Goal: Use online tool/utility: Utilize a website feature to perform a specific function

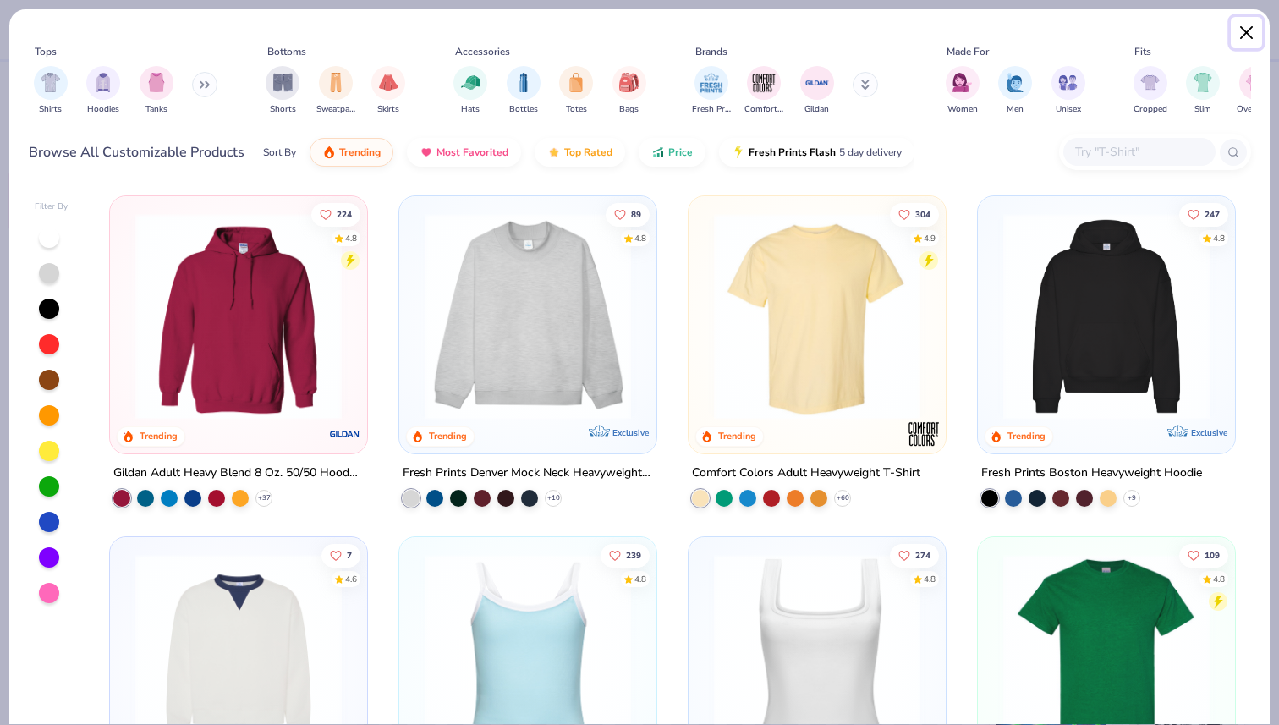
click at [1242, 35] on button "Close" at bounding box center [1246, 33] width 32 height 32
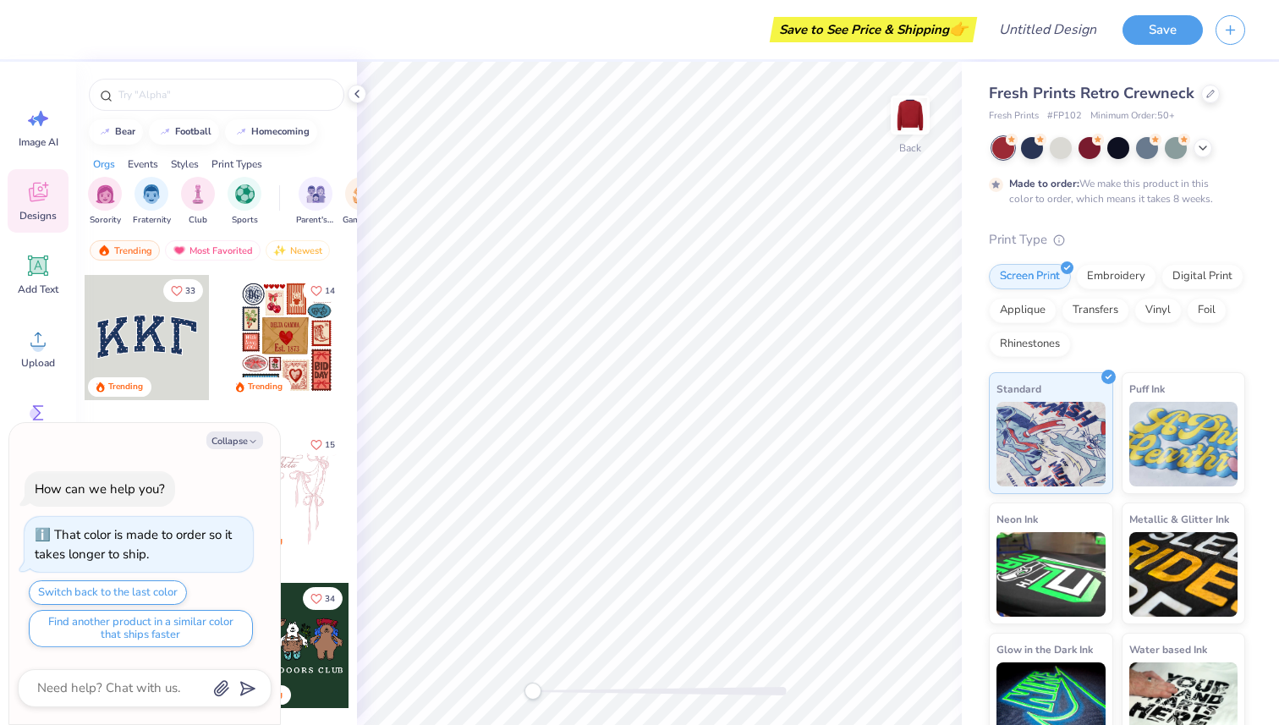
click at [309, 468] on div at bounding box center [286, 491] width 125 height 125
click at [246, 441] on button "Collapse" at bounding box center [234, 440] width 57 height 18
type textarea "x"
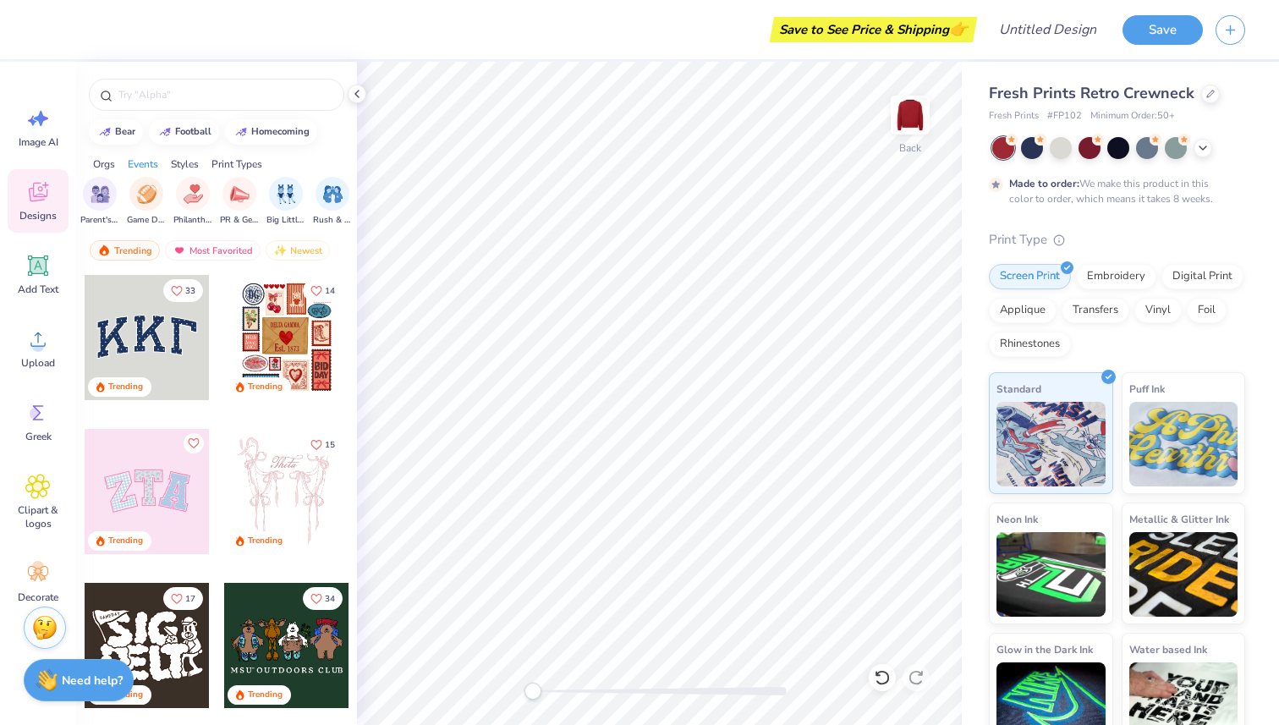
scroll to position [0, 221]
click at [39, 424] on icon at bounding box center [37, 412] width 25 height 25
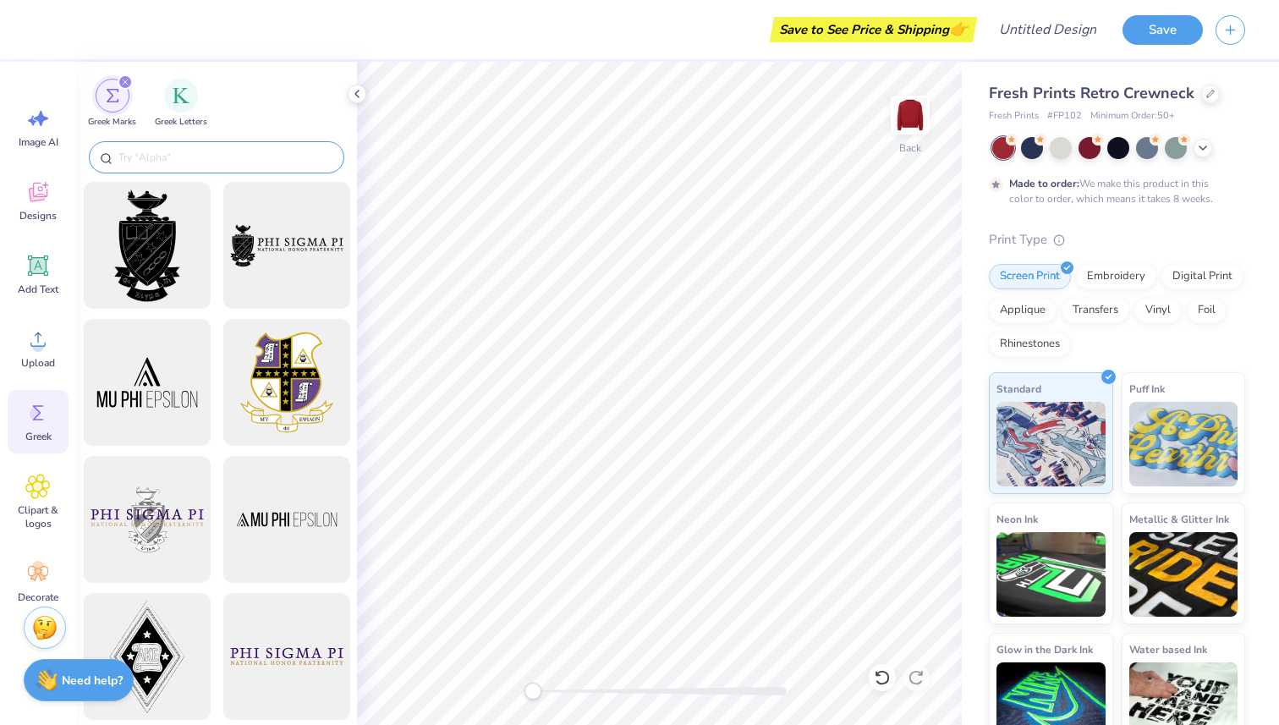
click at [236, 163] on input "text" at bounding box center [225, 157] width 216 height 17
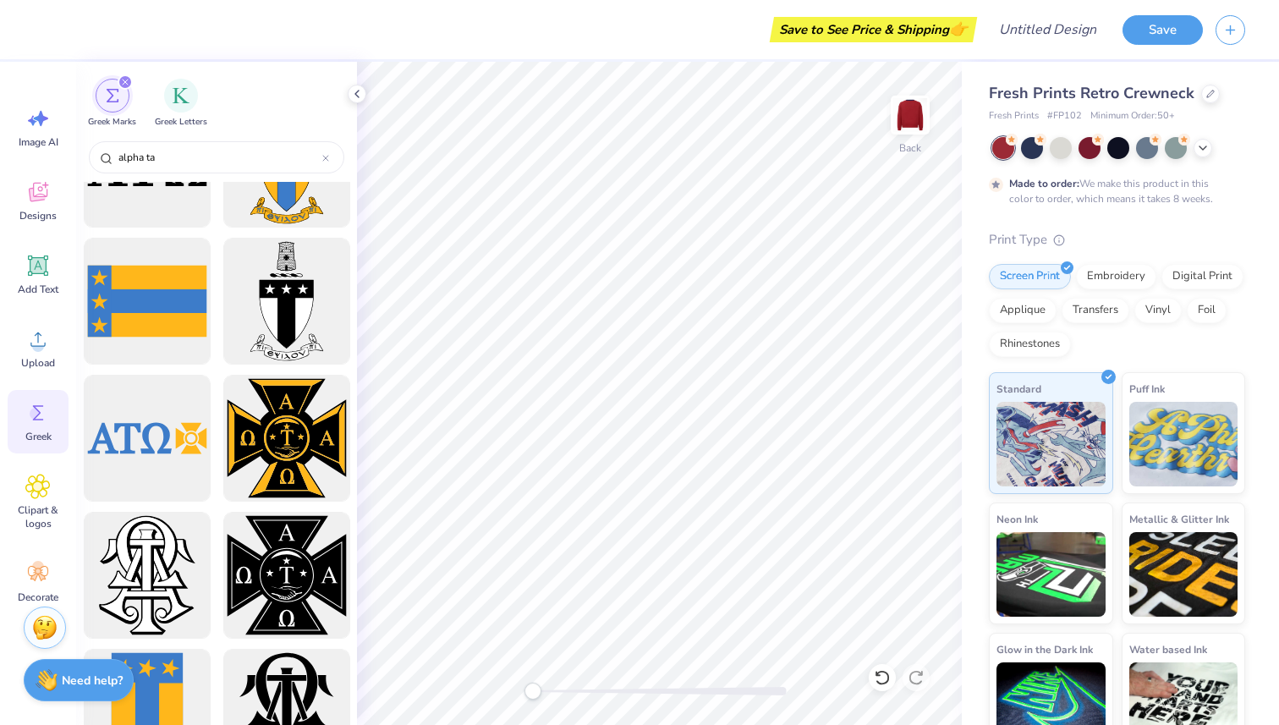
scroll to position [0, 0]
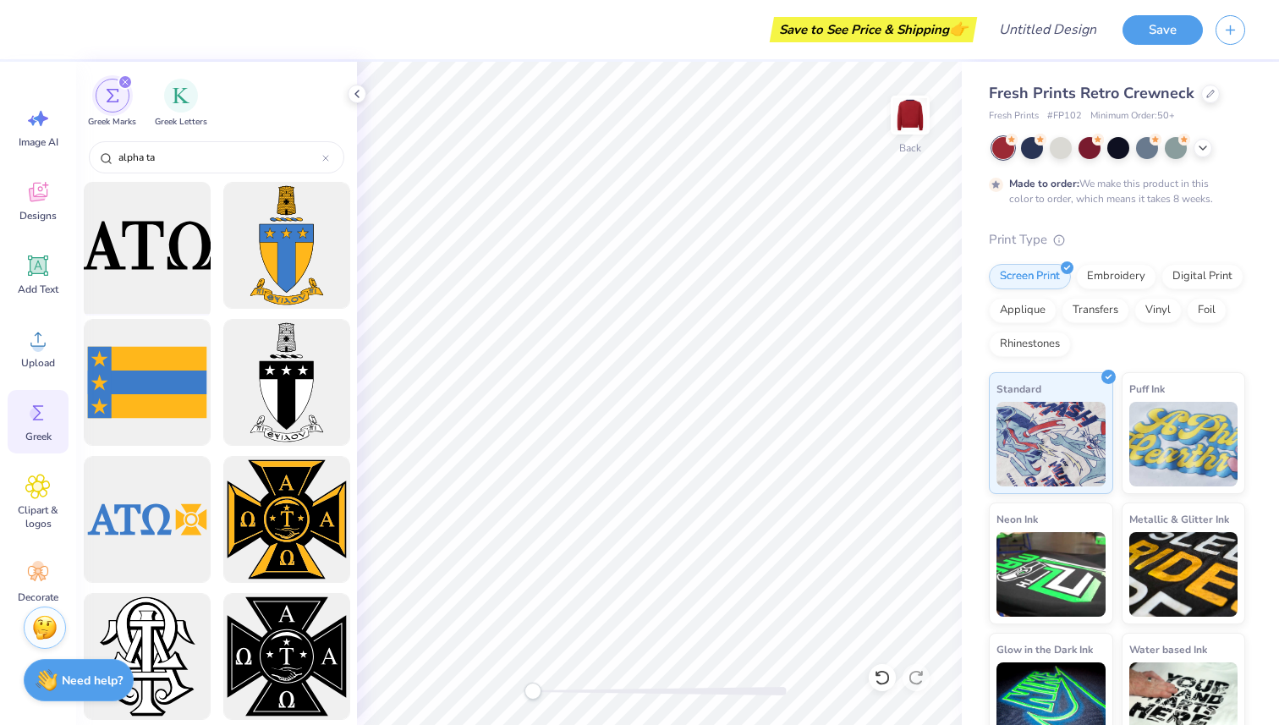
type input "alpha ta"
click at [140, 266] on div at bounding box center [147, 246] width 140 height 140
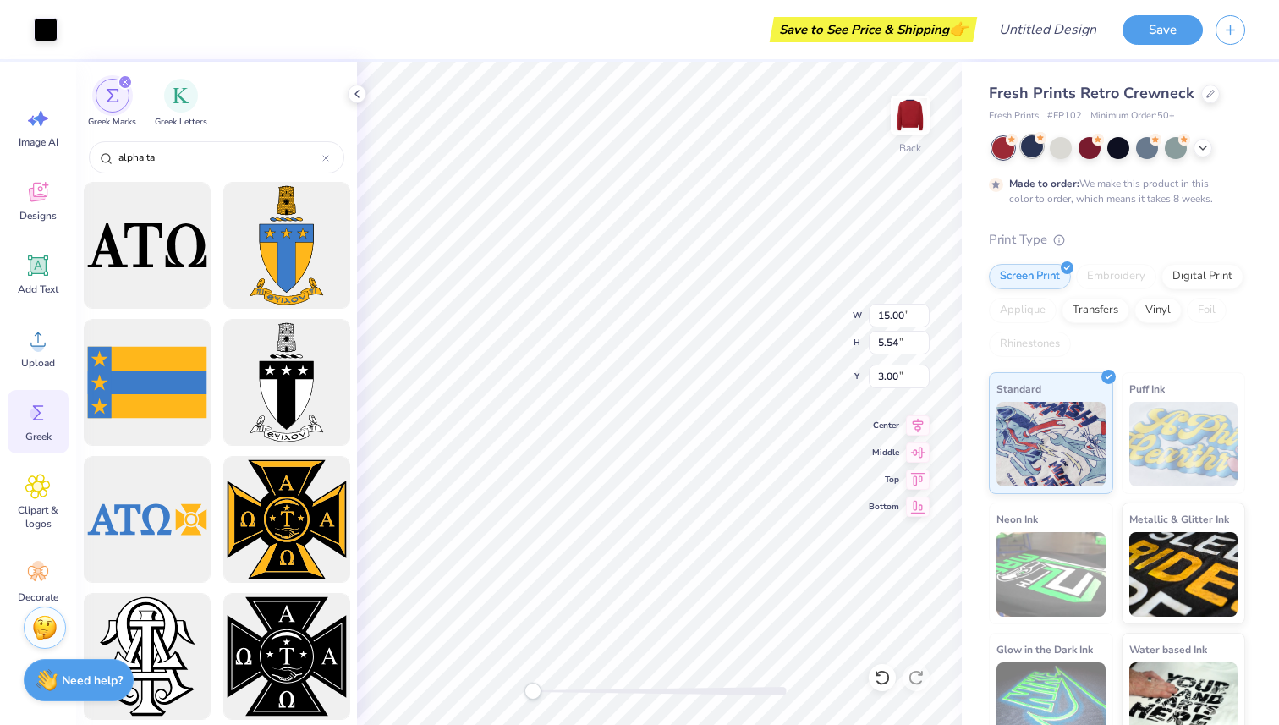
click at [1026, 153] on div at bounding box center [1032, 146] width 22 height 22
click at [1202, 152] on icon at bounding box center [1203, 147] width 14 height 14
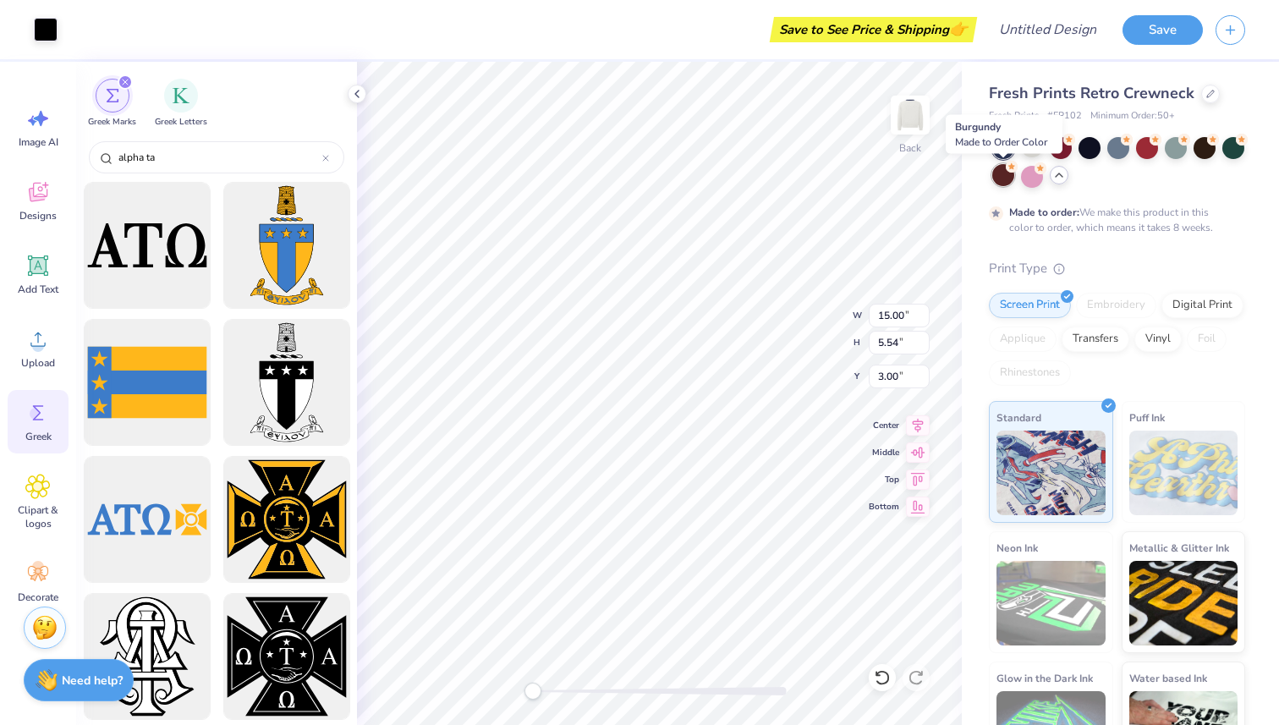
click at [1005, 175] on div at bounding box center [1003, 175] width 22 height 22
click at [1082, 141] on div at bounding box center [1089, 146] width 22 height 22
type input "6.51"
type input "2.41"
type input "0.50"
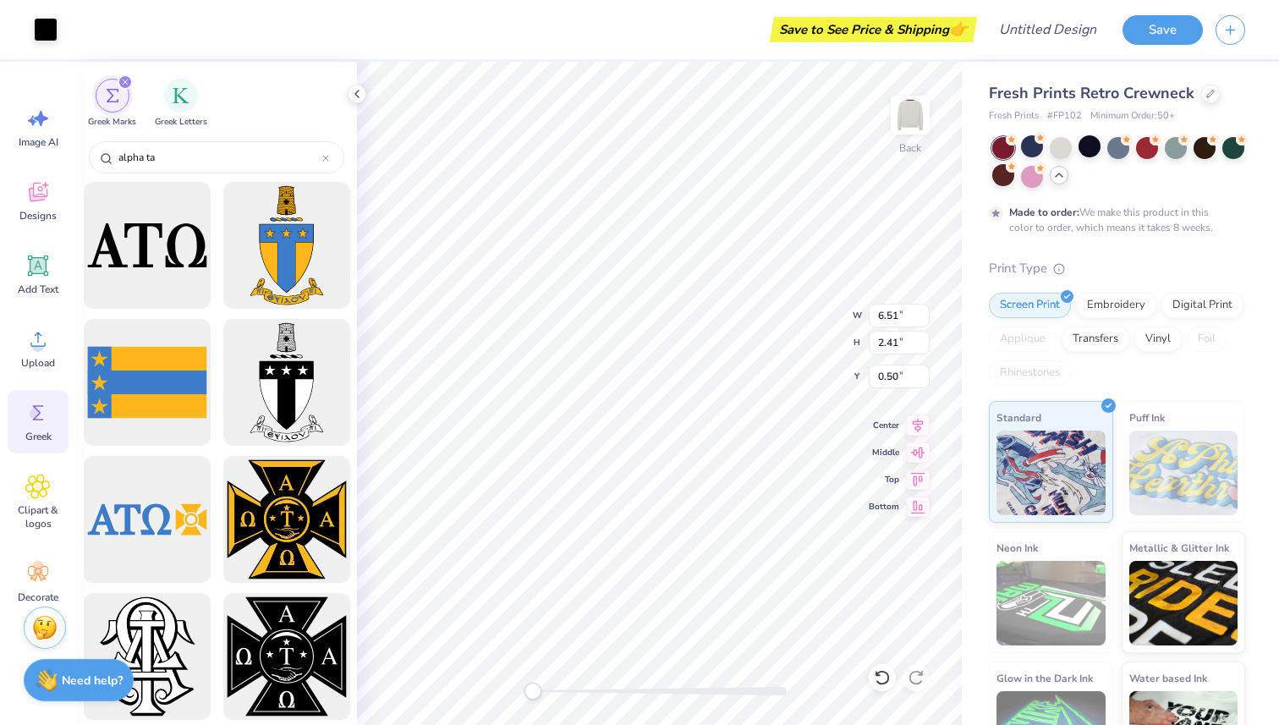
type input "8.72"
type input "3.22"
drag, startPoint x: 1106, startPoint y: 154, endPoint x: 1093, endPoint y: 149, distance: 14.4
click at [1093, 150] on div at bounding box center [1118, 162] width 253 height 51
click at [1093, 149] on div at bounding box center [1089, 146] width 22 height 22
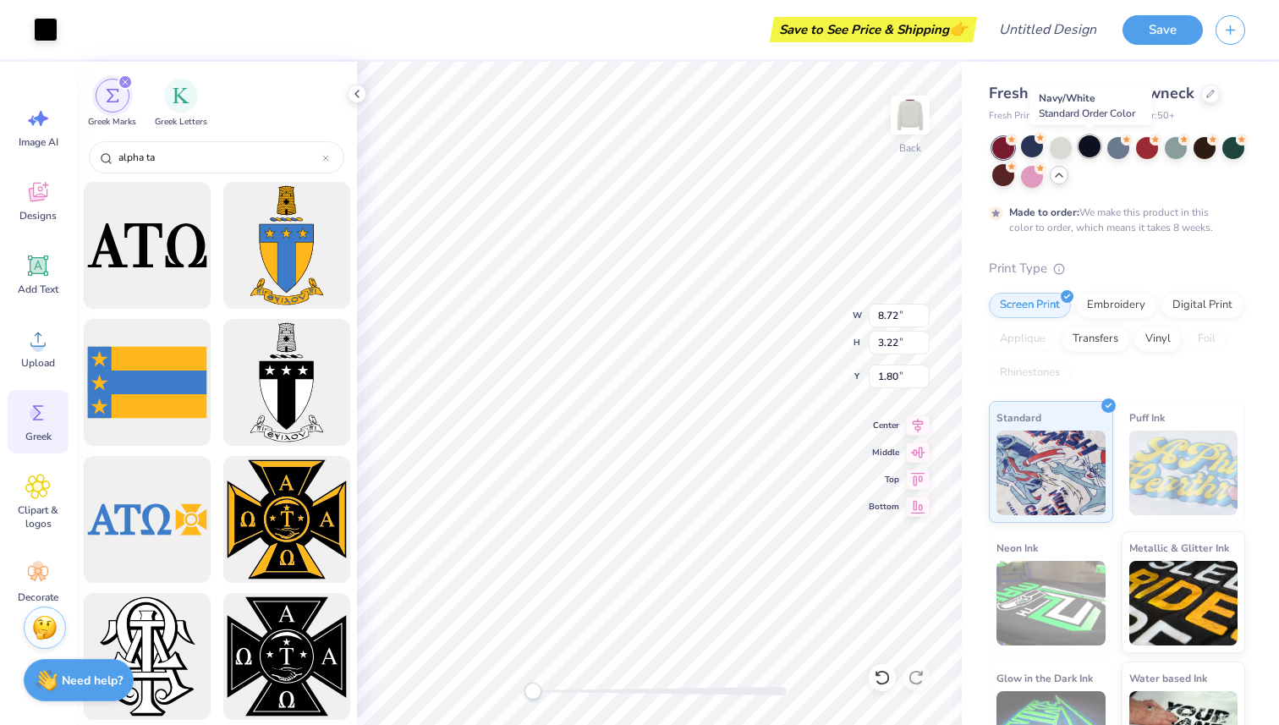
type input "1.39"
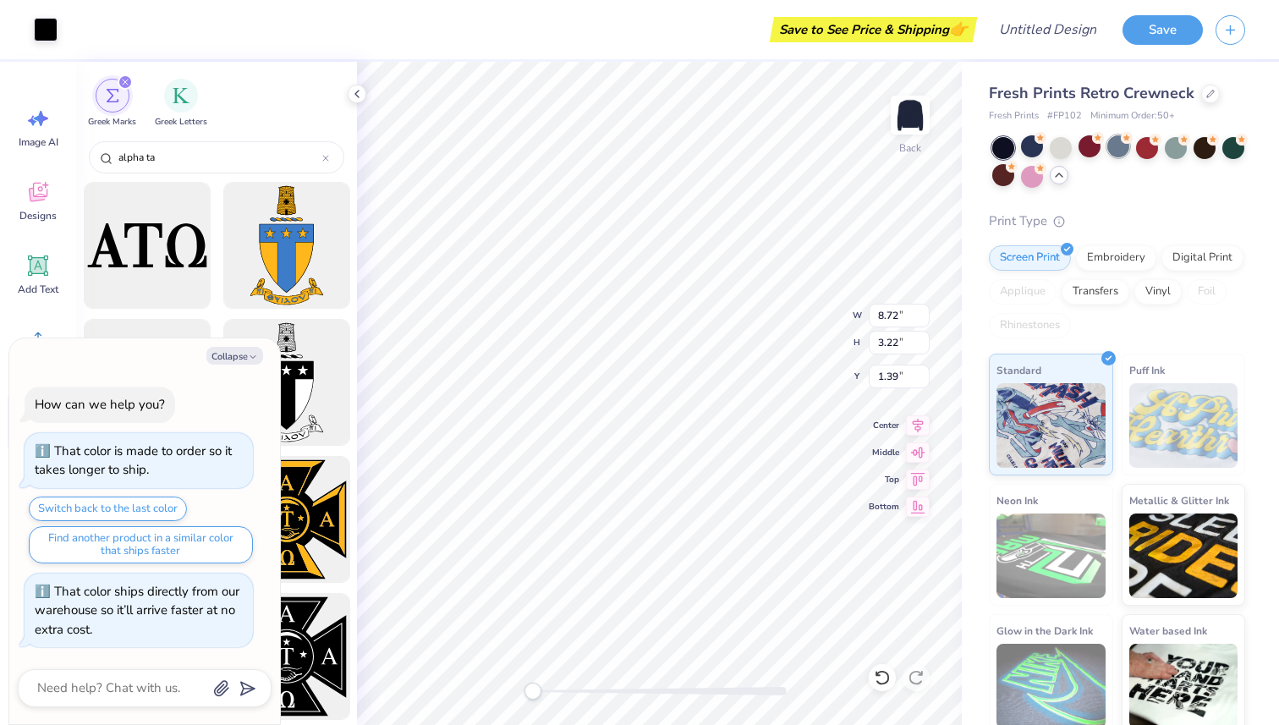
click at [1115, 146] on div at bounding box center [1118, 146] width 22 height 22
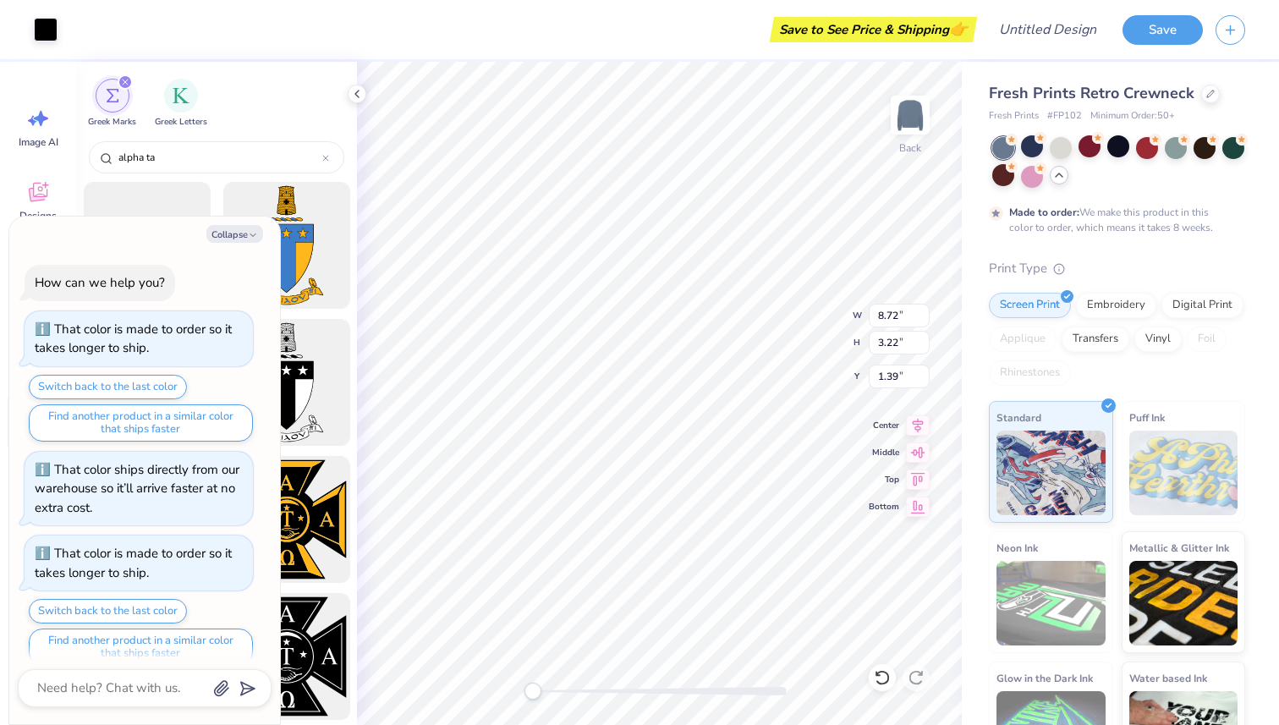
scroll to position [19, 0]
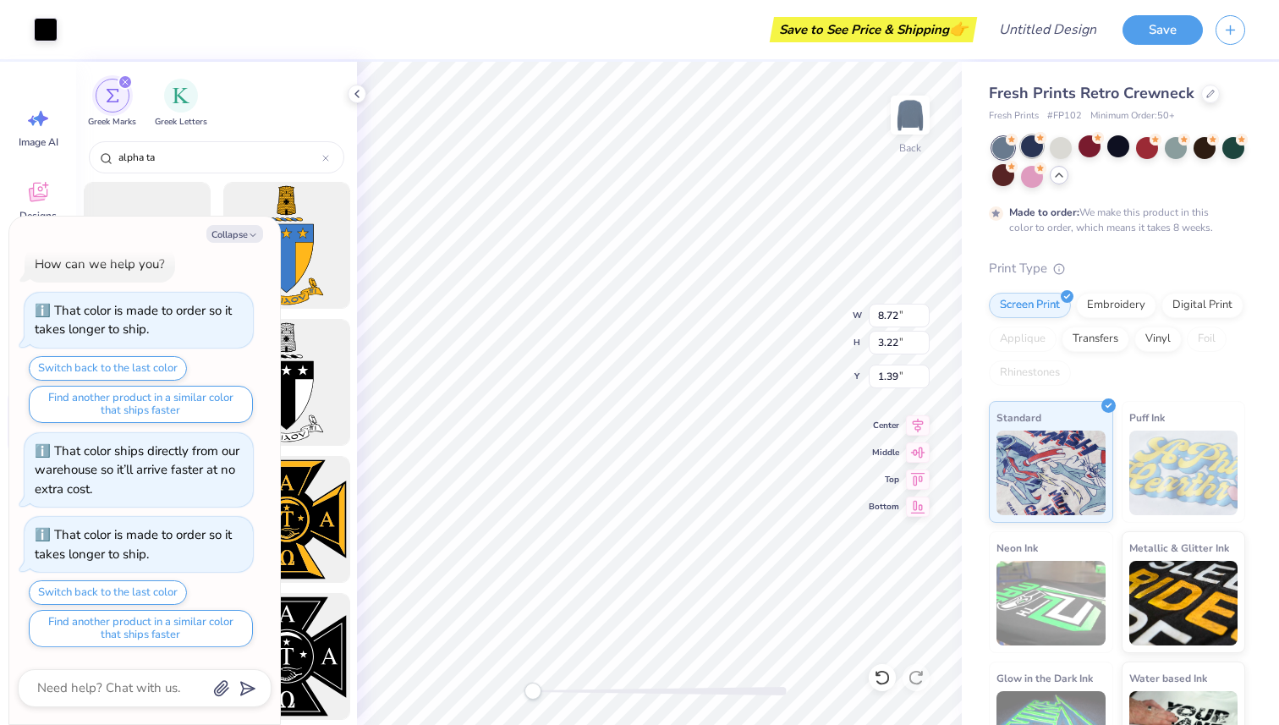
click at [1027, 149] on div at bounding box center [1032, 146] width 22 height 22
click at [1001, 146] on div at bounding box center [1003, 148] width 22 height 22
click at [1005, 147] on div at bounding box center [1003, 148] width 22 height 22
click at [1123, 154] on div at bounding box center [1118, 146] width 22 height 22
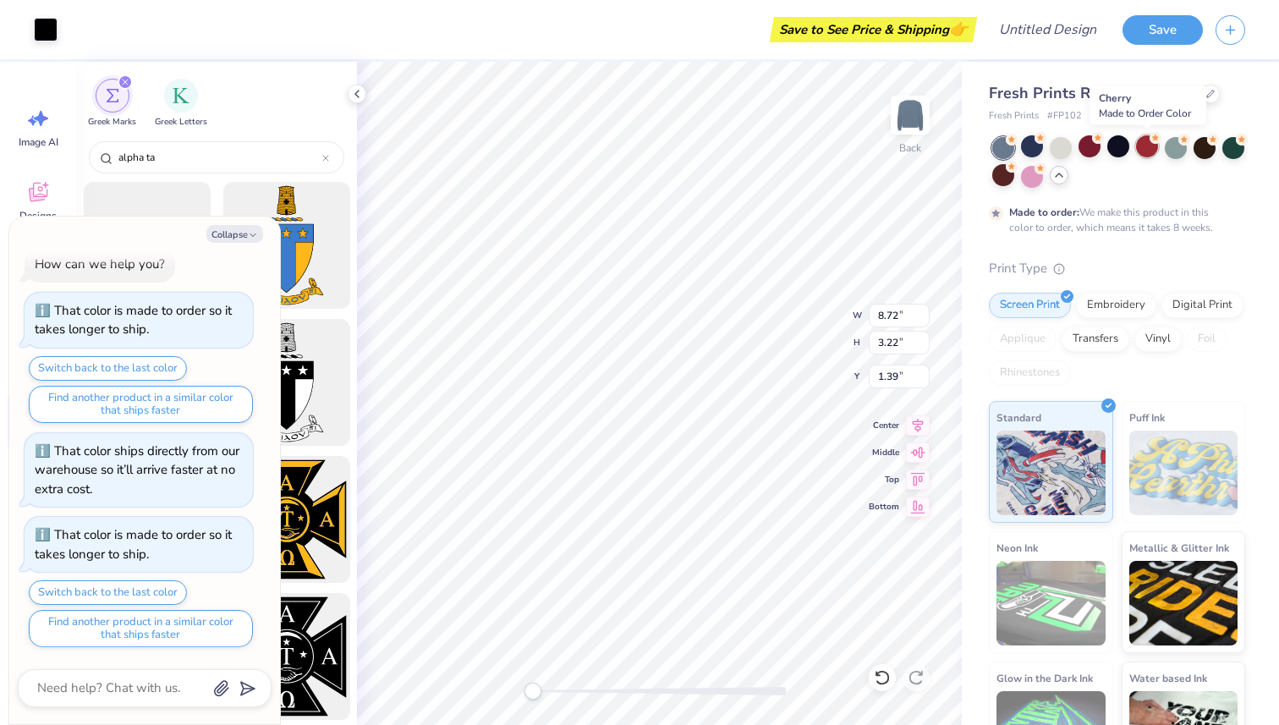
click at [1147, 143] on div at bounding box center [1147, 146] width 22 height 22
click at [357, 94] on icon at bounding box center [357, 94] width 14 height 14
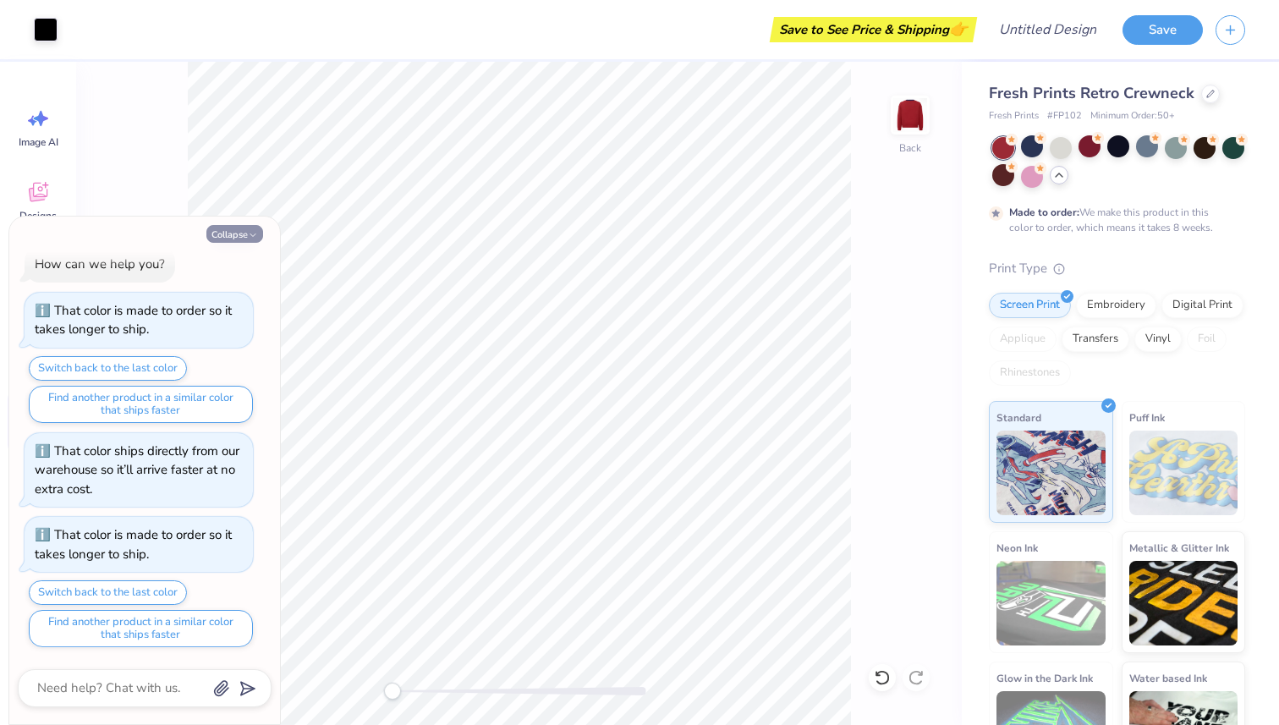
click at [244, 239] on button "Collapse" at bounding box center [234, 234] width 57 height 18
type textarea "x"
